Goal: Task Accomplishment & Management: Use online tool/utility

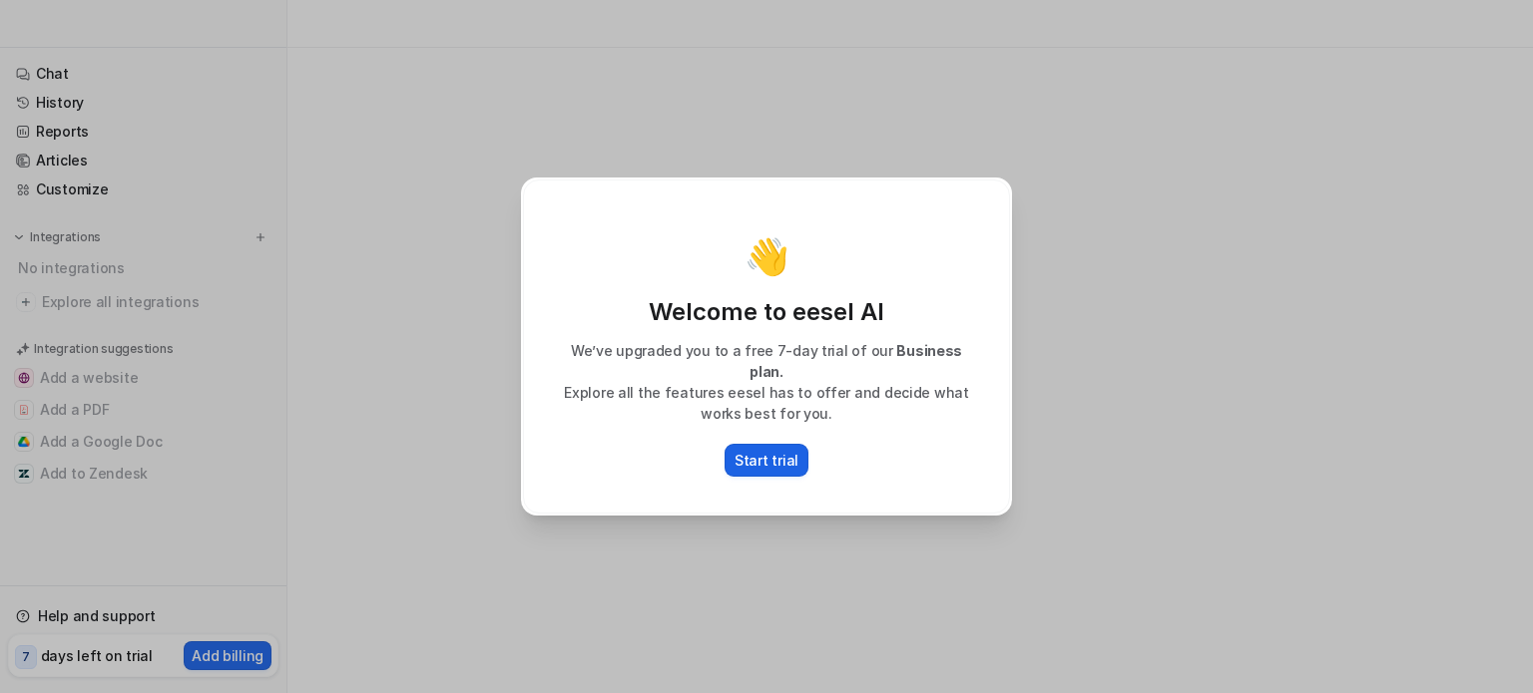
click at [782, 450] on p "Start trial" at bounding box center [766, 460] width 64 height 21
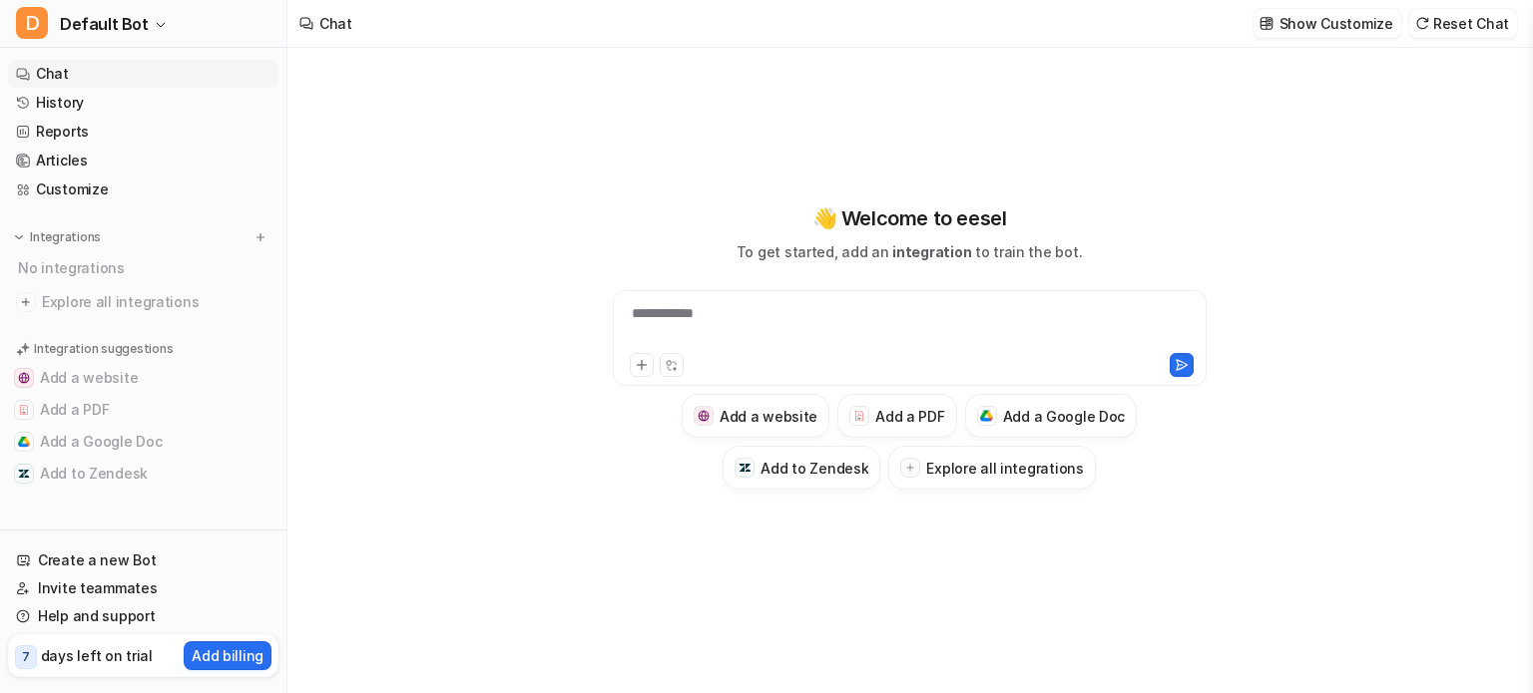
click at [758, 322] on div "**********" at bounding box center [910, 326] width 584 height 46
paste div
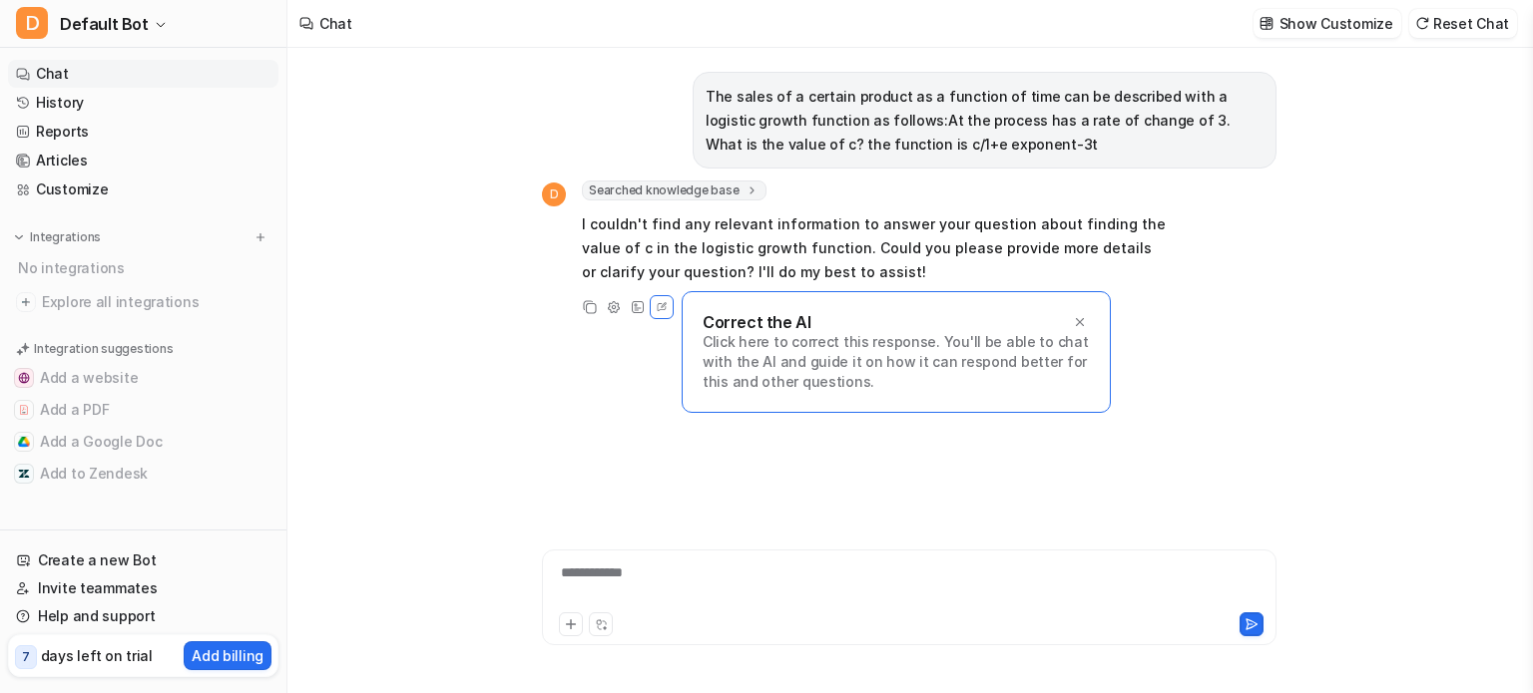
click at [706, 576] on div "**********" at bounding box center [909, 586] width 724 height 46
